Goal: Transaction & Acquisition: Download file/media

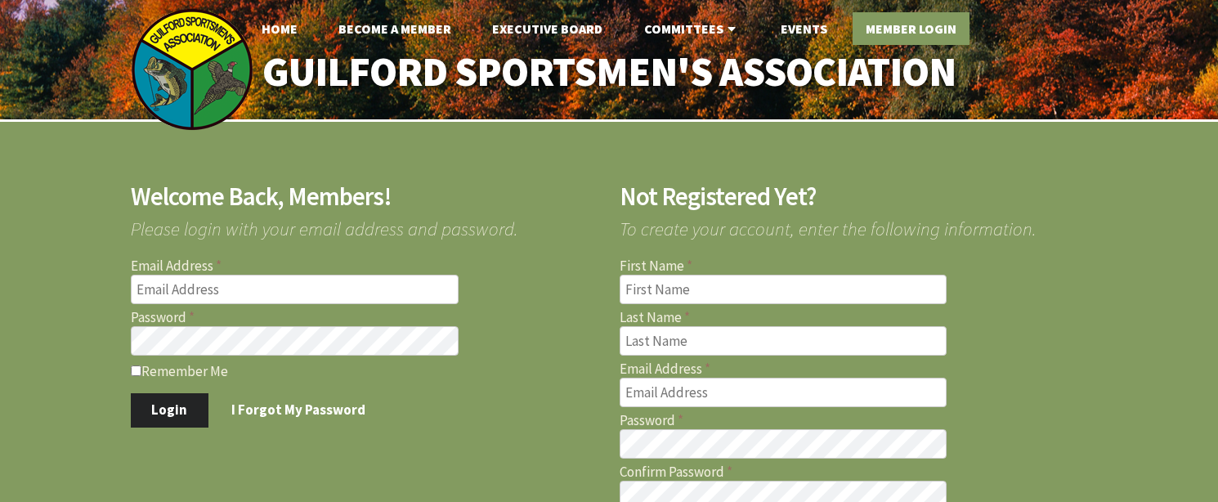
click at [906, 29] on link "Member Login" at bounding box center [911, 28] width 117 height 33
click at [208, 279] on input "Email Address" at bounding box center [295, 289] width 328 height 29
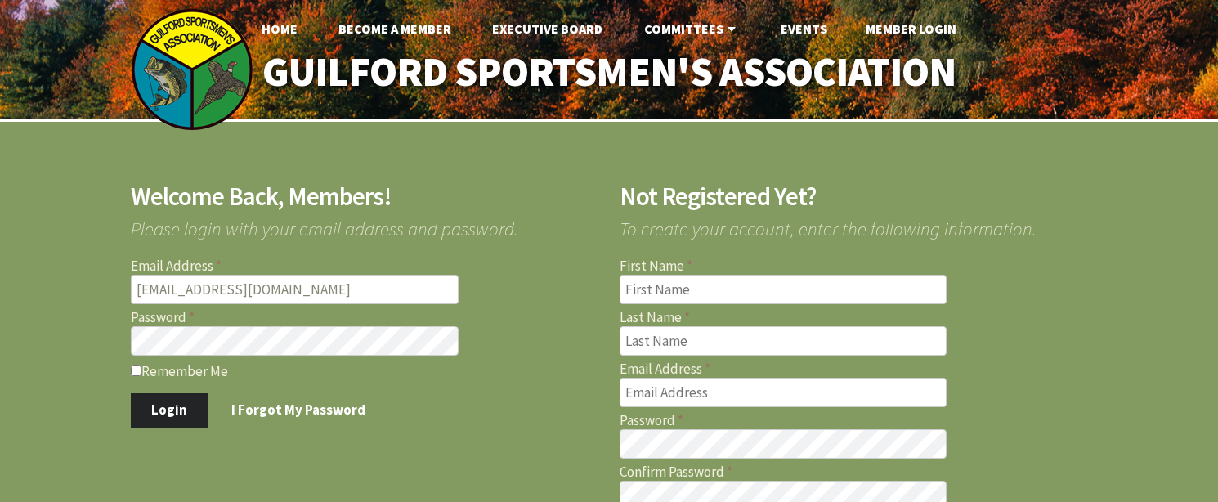
type input "[EMAIL_ADDRESS][DOMAIN_NAME]"
click at [193, 405] on button "Login" at bounding box center [170, 410] width 78 height 34
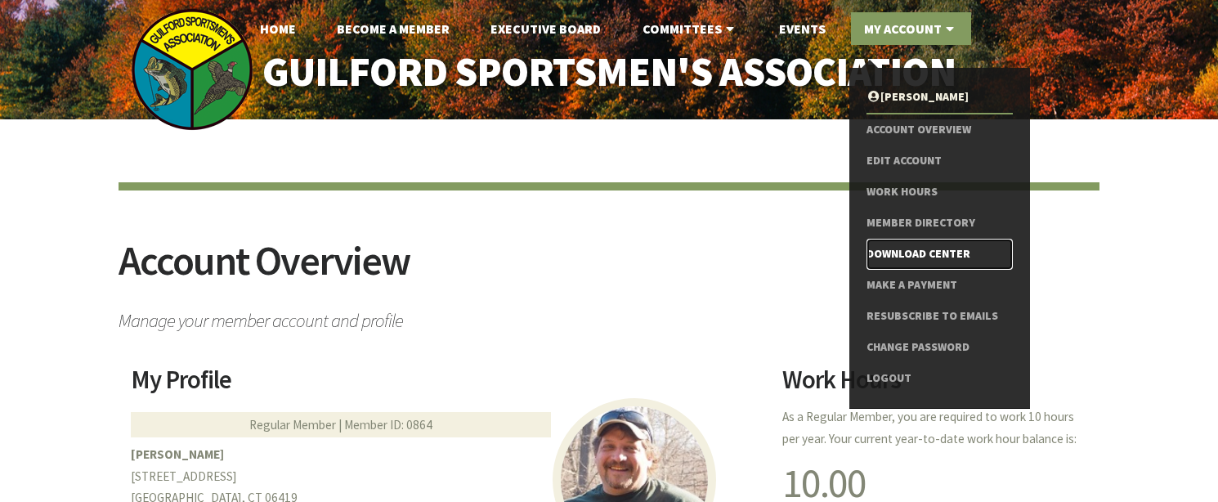
click at [923, 253] on link "Download Center" at bounding box center [939, 254] width 146 height 31
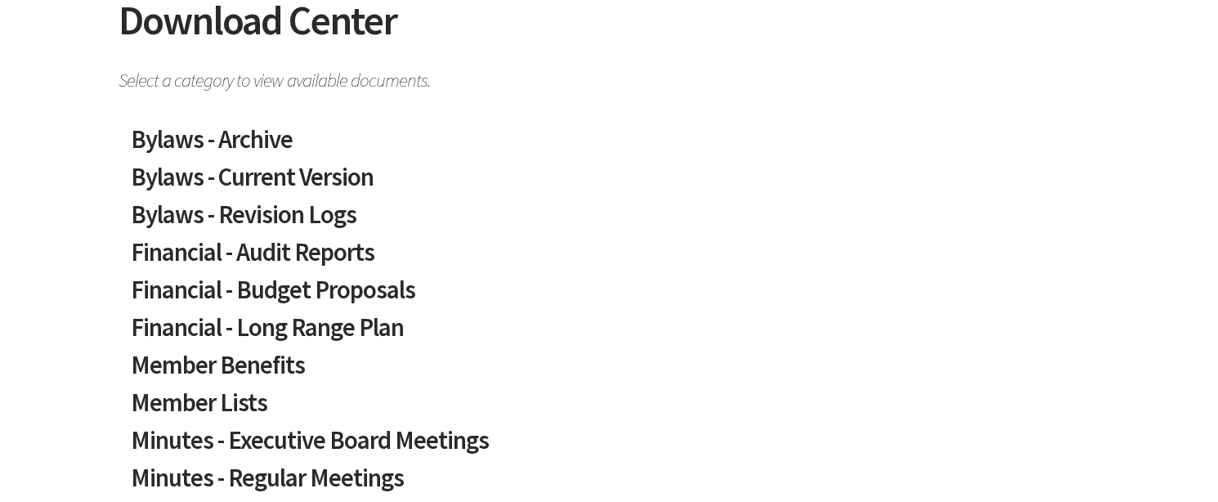
scroll to position [245, 0]
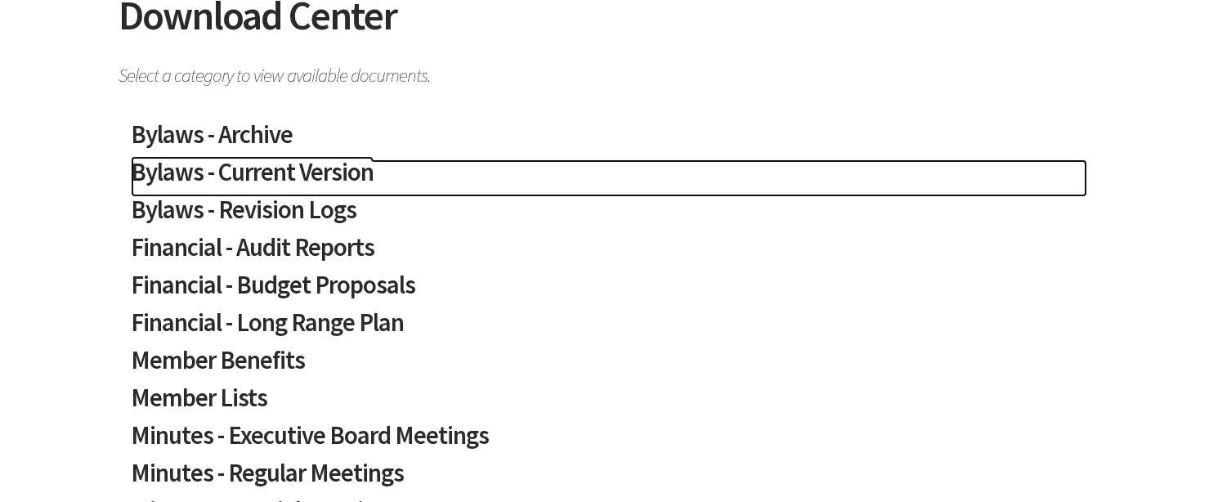
drag, startPoint x: 300, startPoint y: 172, endPoint x: 318, endPoint y: 182, distance: 20.9
click at [302, 172] on h2 "Bylaws - Current Version" at bounding box center [609, 178] width 956 height 38
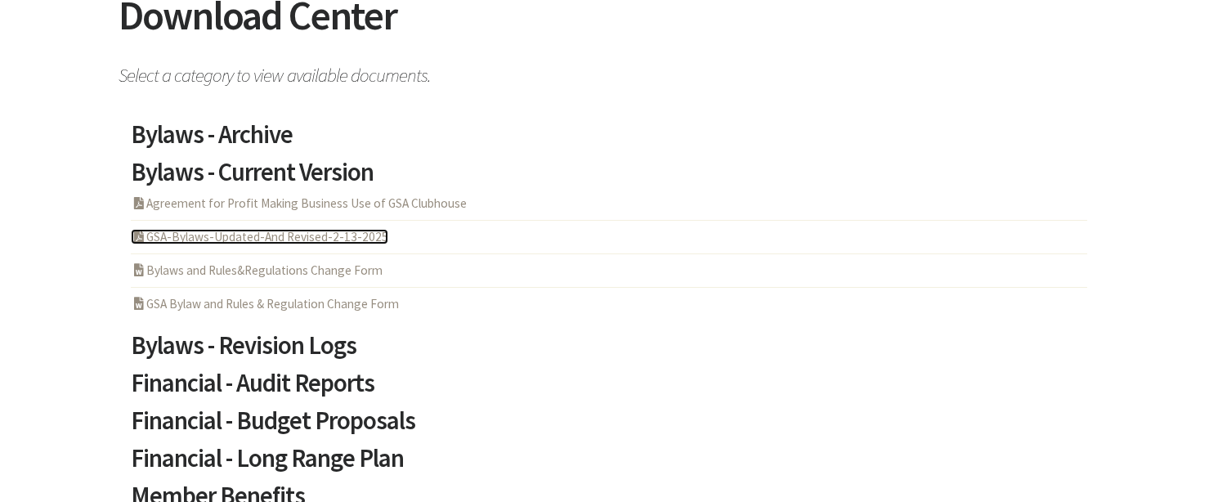
click at [263, 234] on link "PDF Acrobat Document GSA-Bylaws-Updated-And Revised-2-13-2025" at bounding box center [259, 237] width 257 height 16
